Goal: Check status: Check status

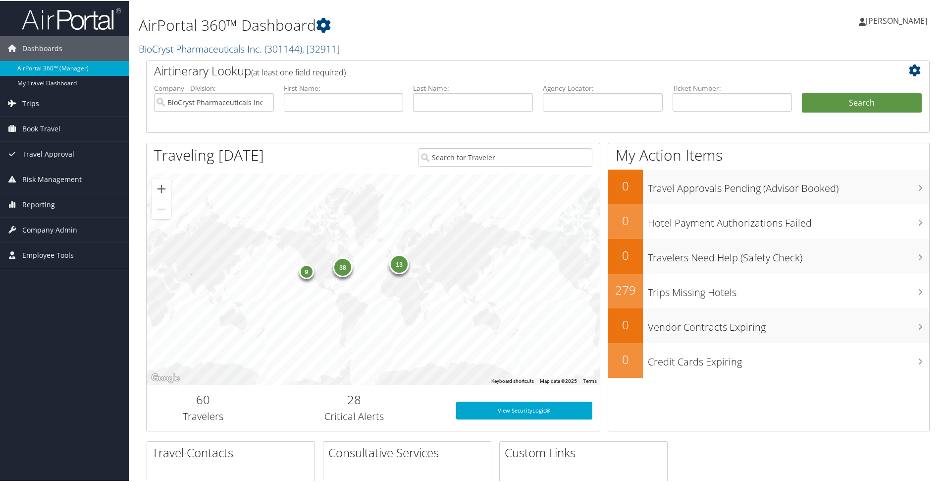
click at [47, 99] on link "Trips" at bounding box center [64, 102] width 129 height 25
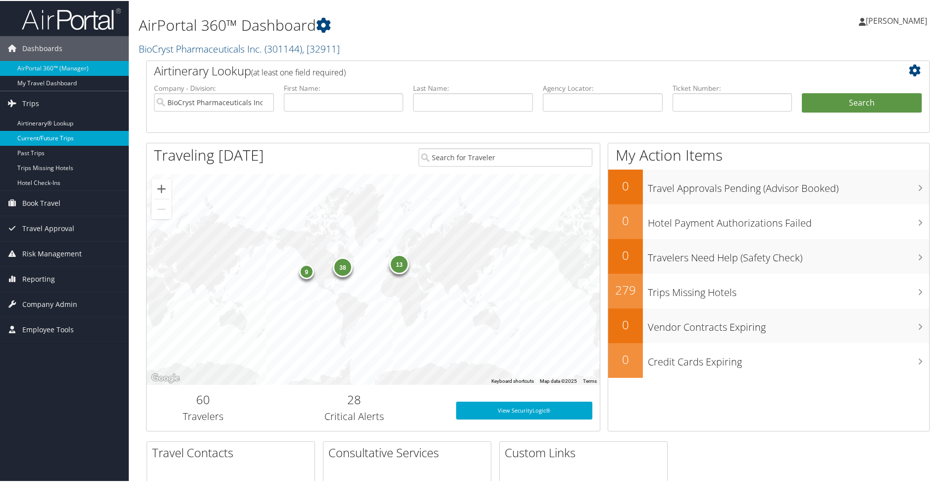
click at [46, 138] on link "Current/Future Trips" at bounding box center [64, 137] width 129 height 15
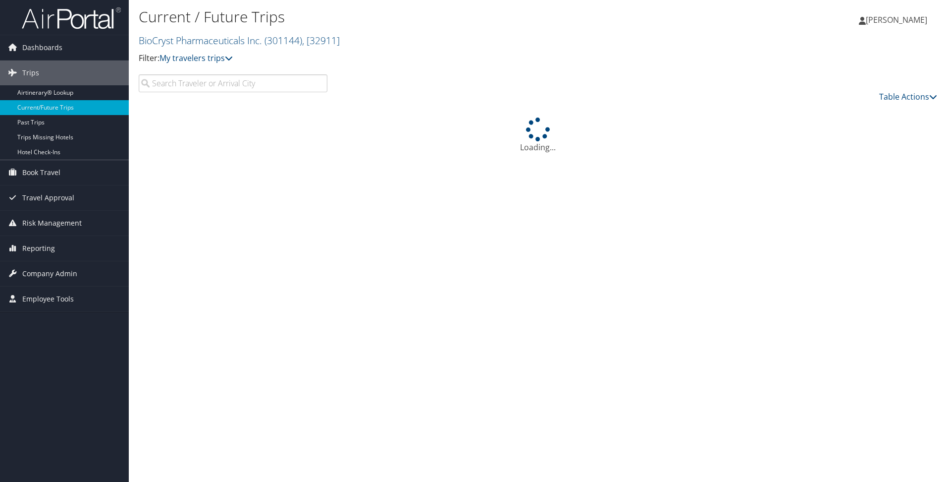
click at [185, 83] on input "search" at bounding box center [233, 83] width 189 height 18
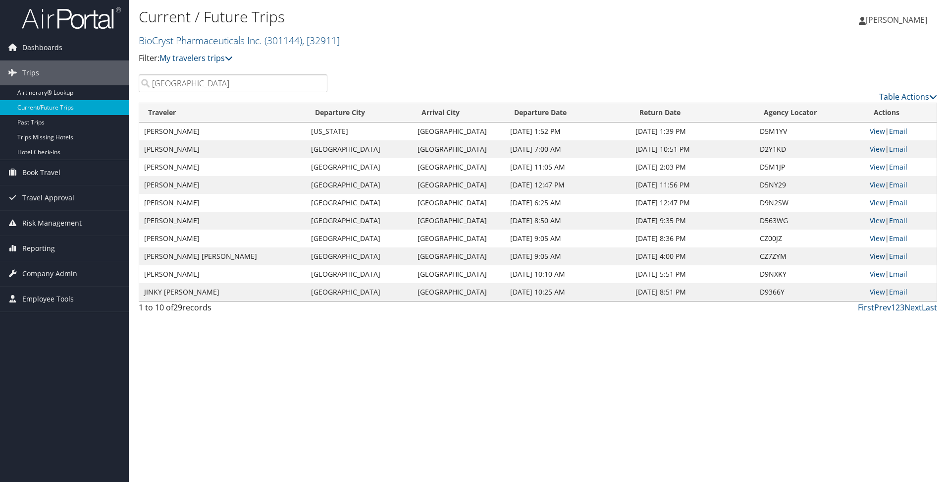
type input "[GEOGRAPHIC_DATA]"
click at [877, 255] on link "View" at bounding box center [877, 255] width 15 height 9
click at [914, 306] on link "Next" at bounding box center [913, 307] width 17 height 11
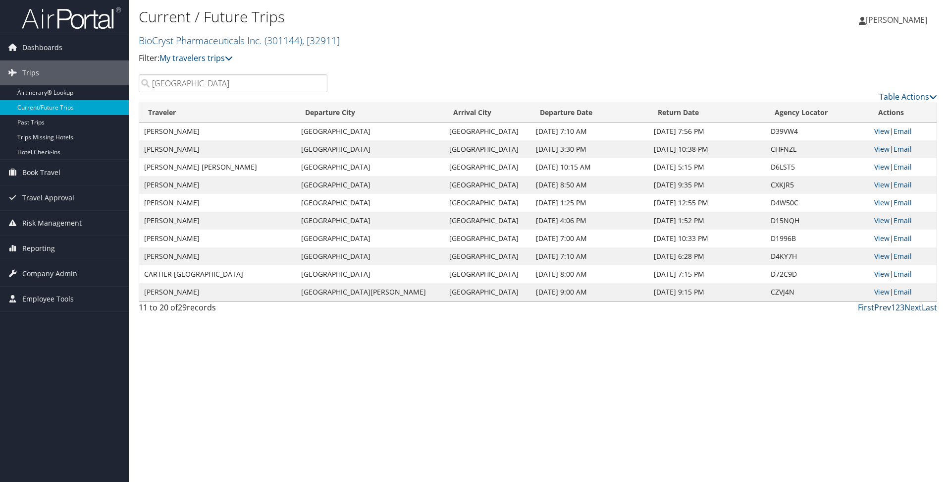
click at [882, 308] on link "Prev" at bounding box center [882, 307] width 17 height 11
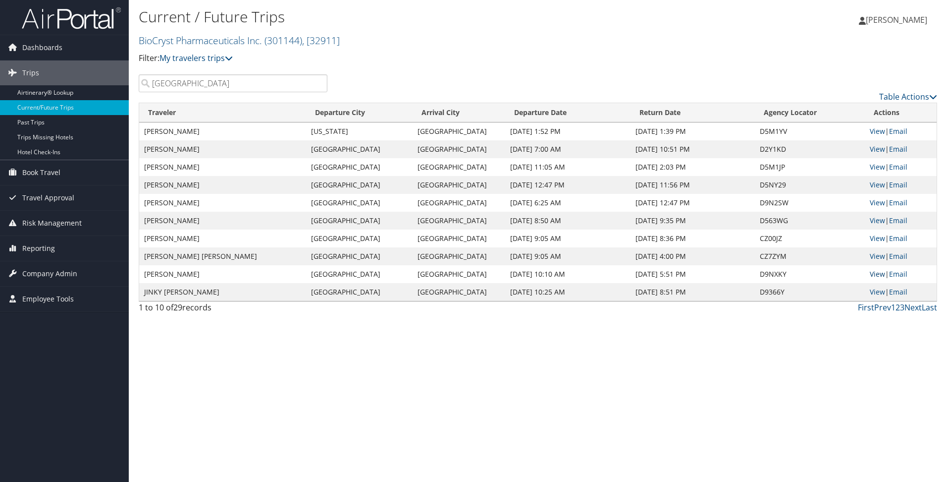
click at [874, 269] on link "View" at bounding box center [877, 273] width 15 height 9
click at [877, 290] on link "View" at bounding box center [877, 291] width 15 height 9
drag, startPoint x: 915, startPoint y: 307, endPoint x: 897, endPoint y: 316, distance: 20.4
click at [915, 307] on link "Next" at bounding box center [913, 307] width 17 height 11
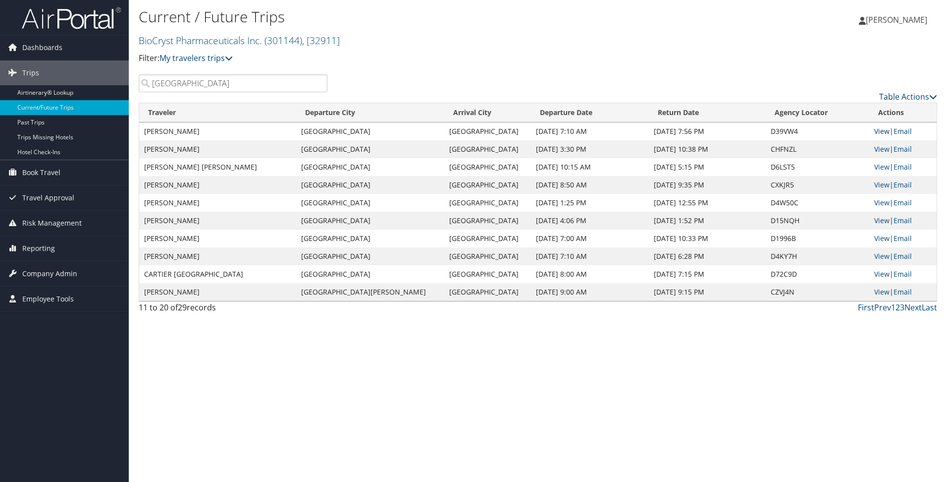
click at [877, 131] on link "View" at bounding box center [881, 130] width 15 height 9
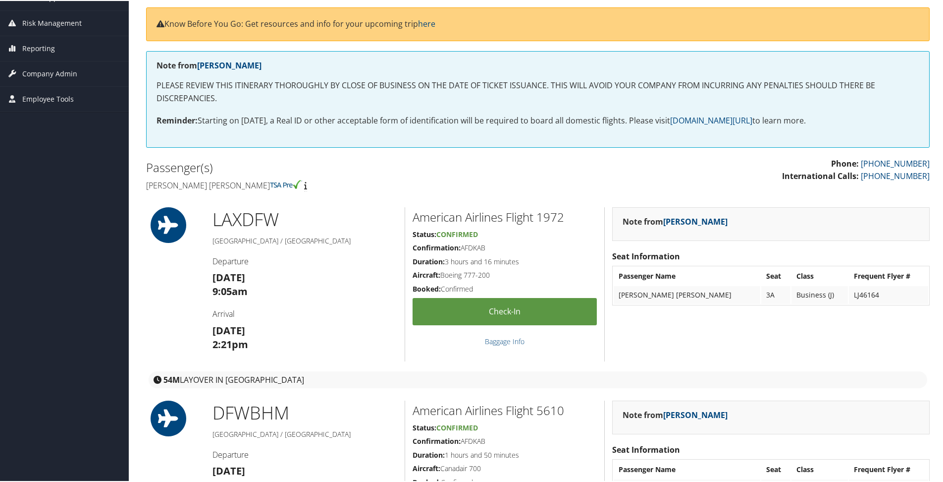
scroll to position [99, 0]
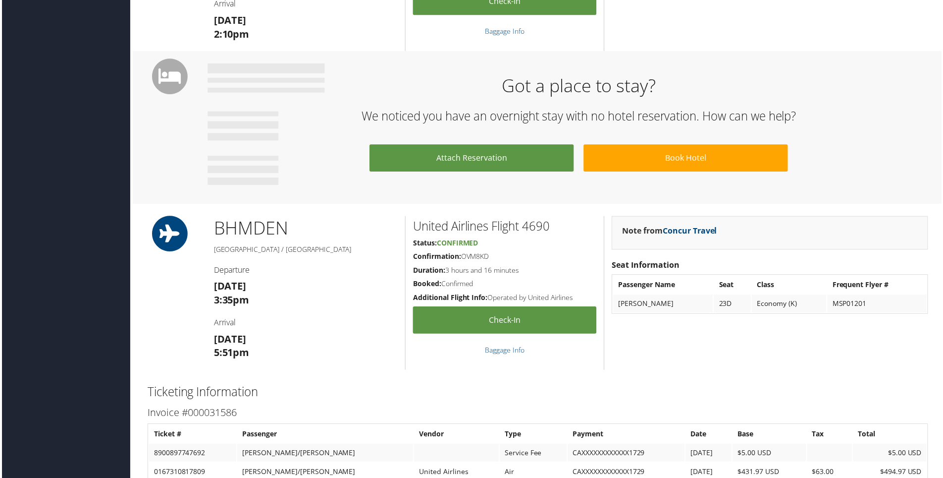
scroll to position [495, 0]
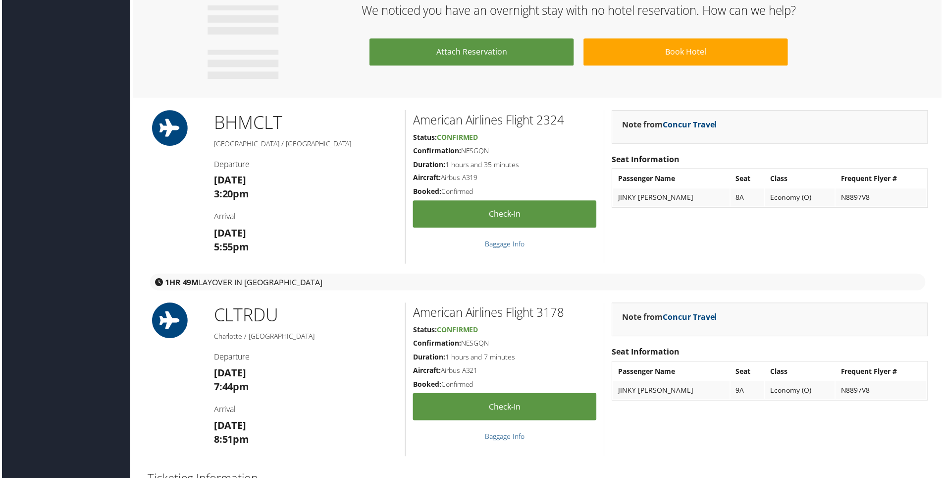
scroll to position [793, 0]
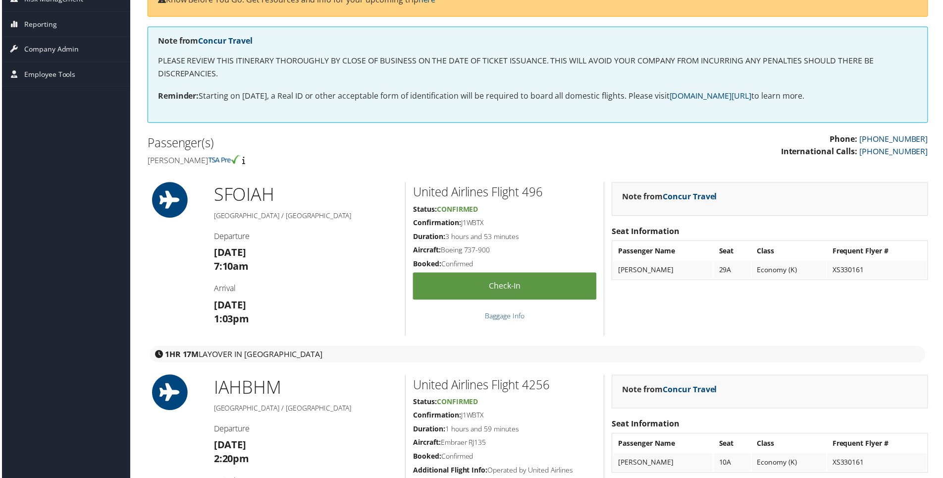
scroll to position [149, 0]
